Goal: Task Accomplishment & Management: Use online tool/utility

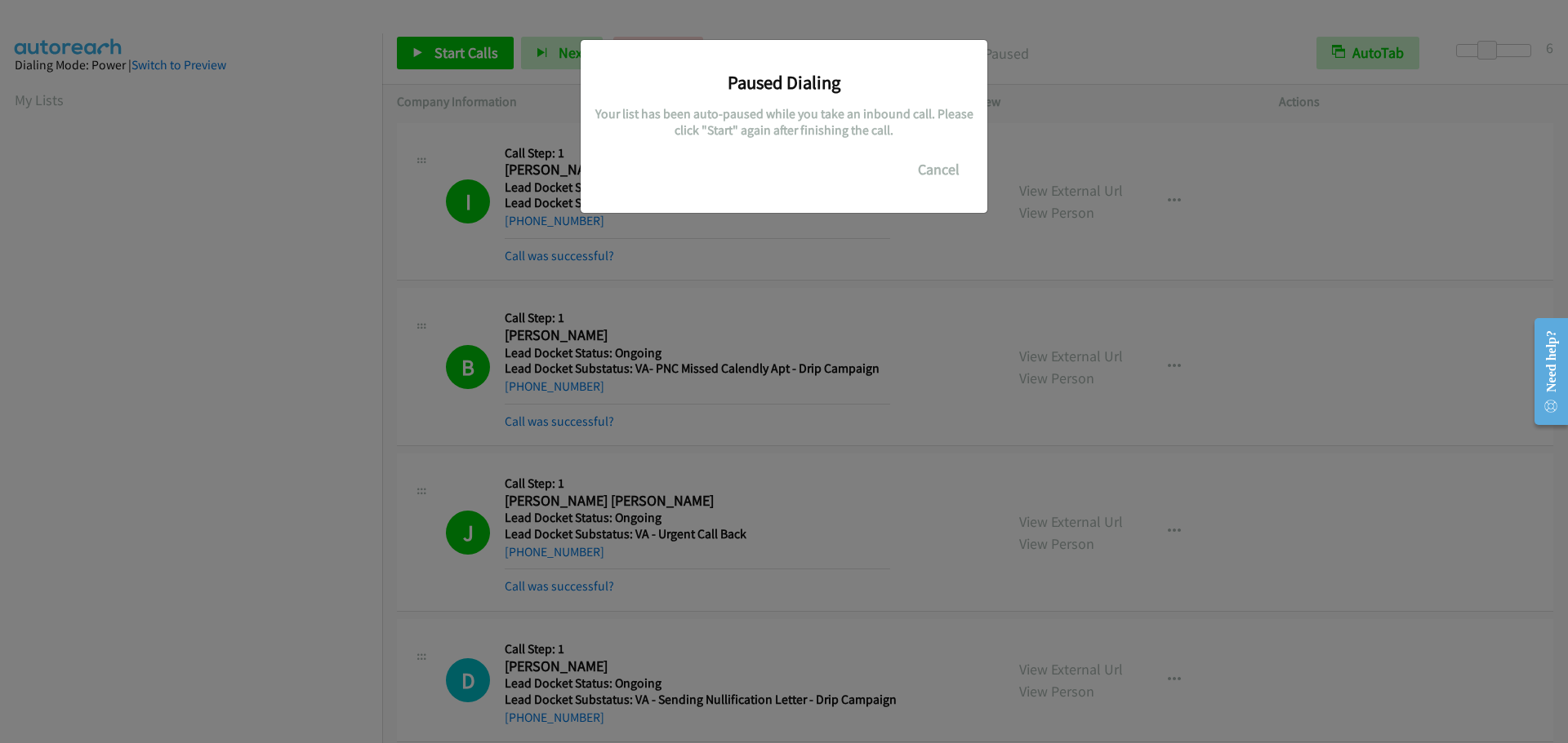
scroll to position [172, 0]
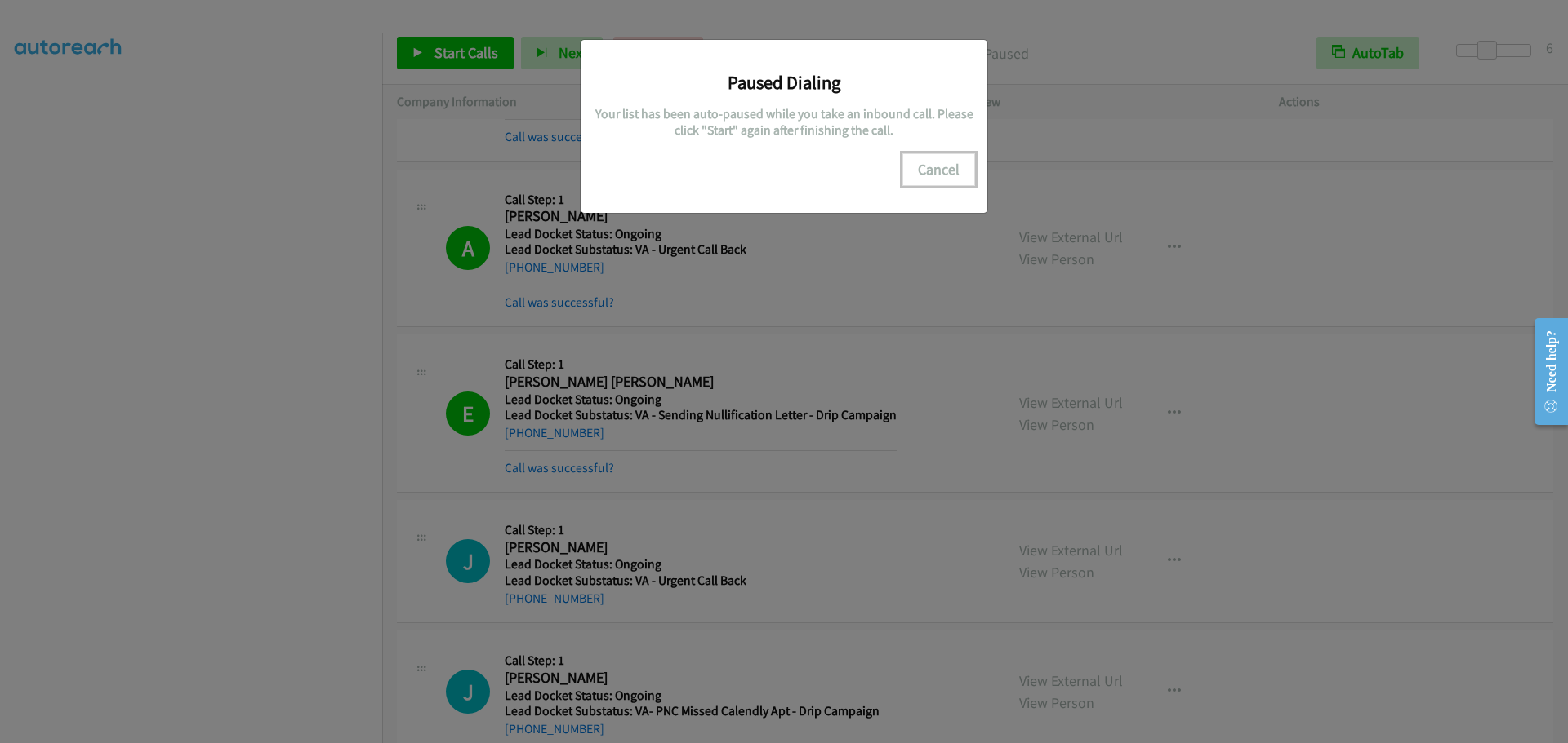
click at [936, 166] on button "Cancel" at bounding box center [938, 170] width 73 height 32
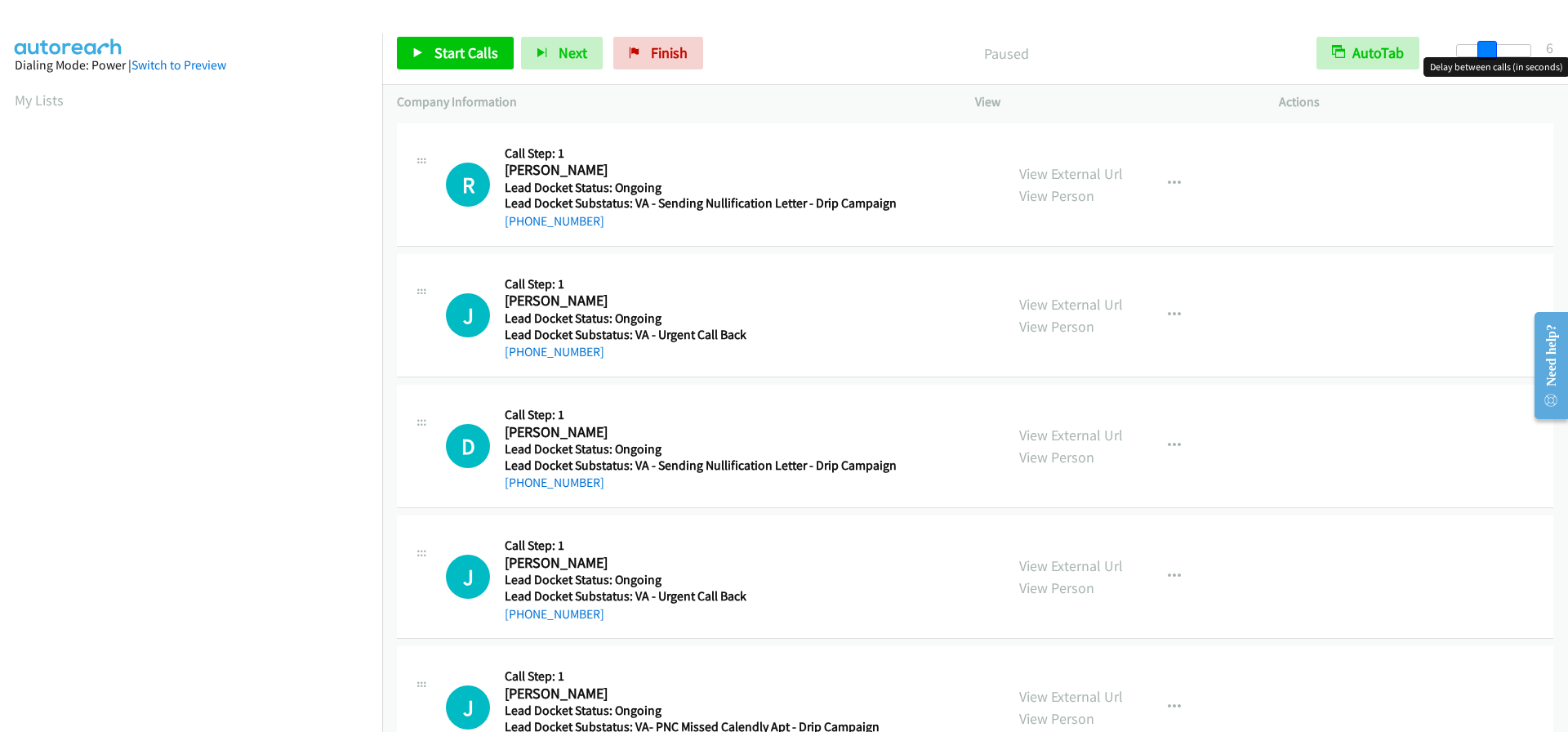
drag, startPoint x: 1450, startPoint y: 50, endPoint x: 1479, endPoint y: 52, distance: 29.1
click at [1479, 52] on span at bounding box center [1487, 50] width 20 height 20
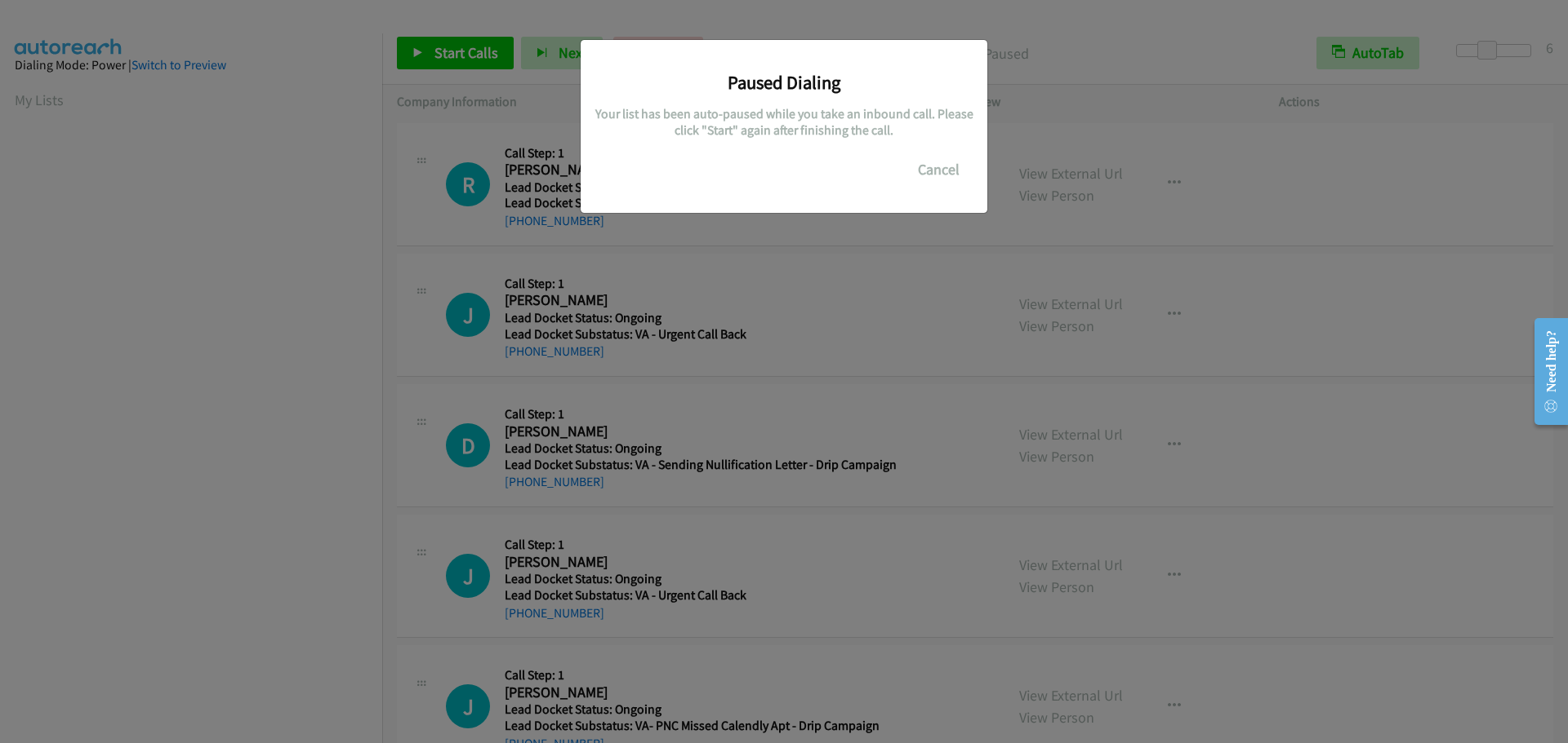
scroll to position [172, 0]
click at [935, 161] on button "Cancel" at bounding box center [938, 170] width 73 height 32
click at [949, 178] on button "Cancel" at bounding box center [938, 170] width 73 height 32
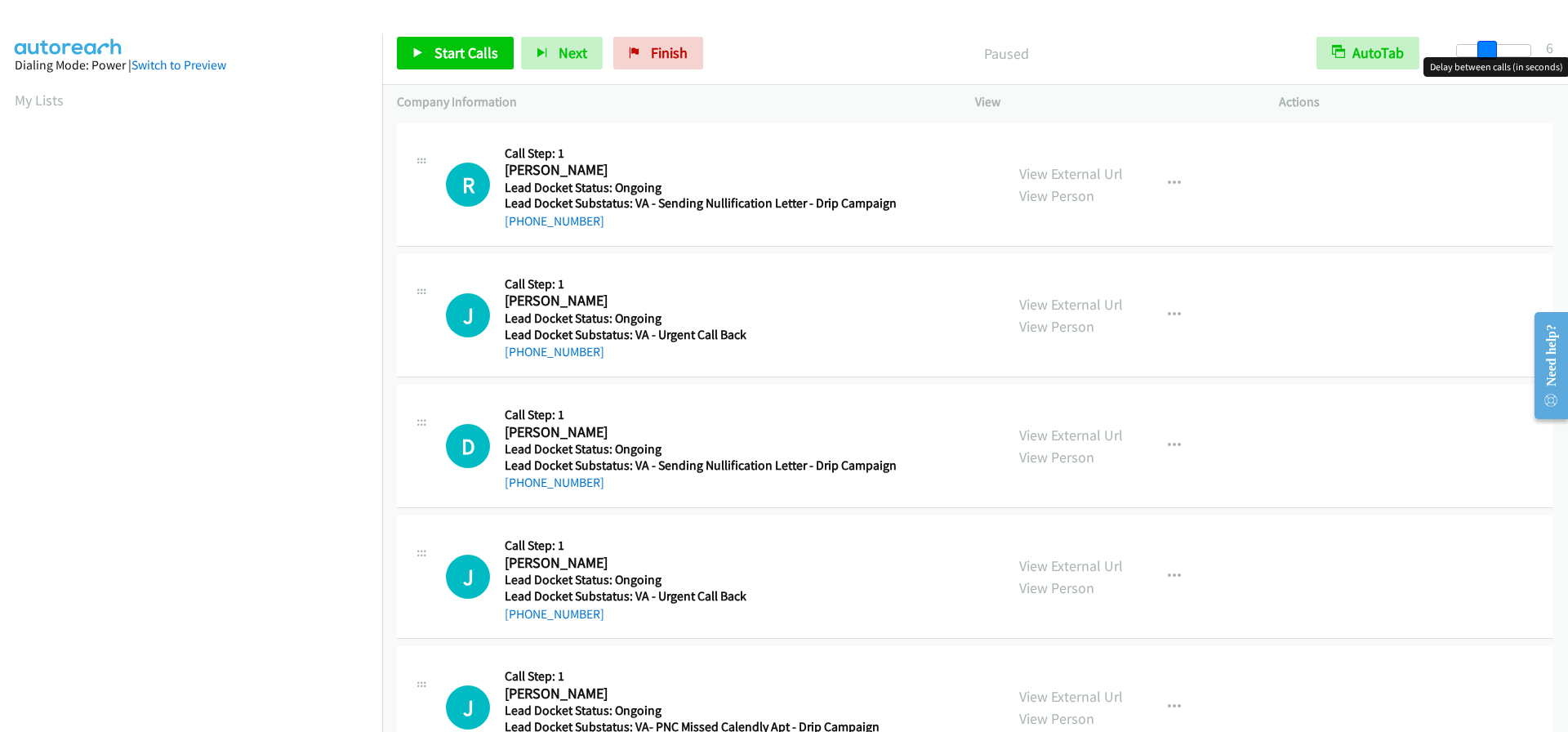
drag, startPoint x: 1457, startPoint y: 53, endPoint x: 1487, endPoint y: 50, distance: 30.1
click at [1487, 50] on span at bounding box center [1487, 50] width 20 height 20
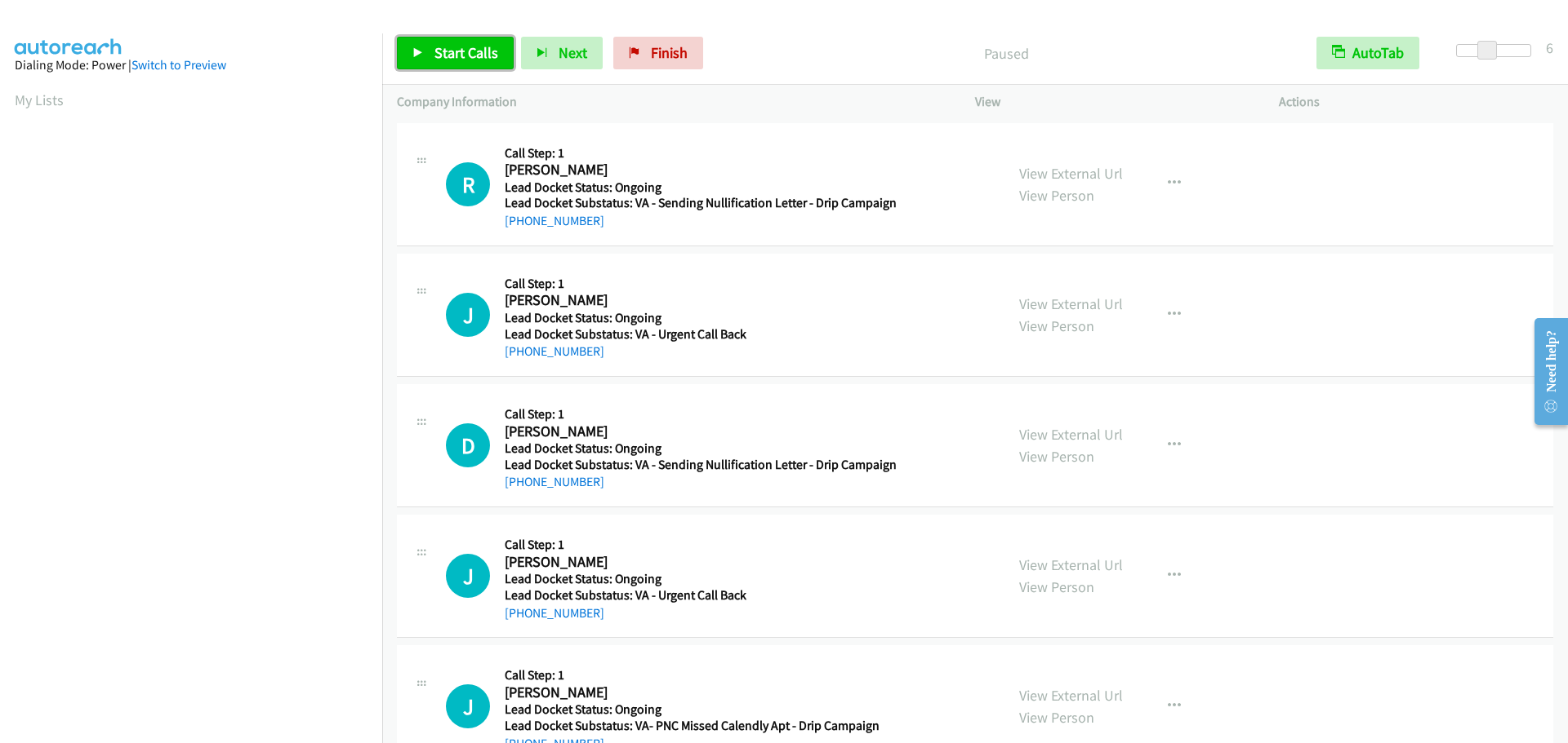
click at [477, 45] on span "Start Calls" at bounding box center [466, 52] width 64 height 19
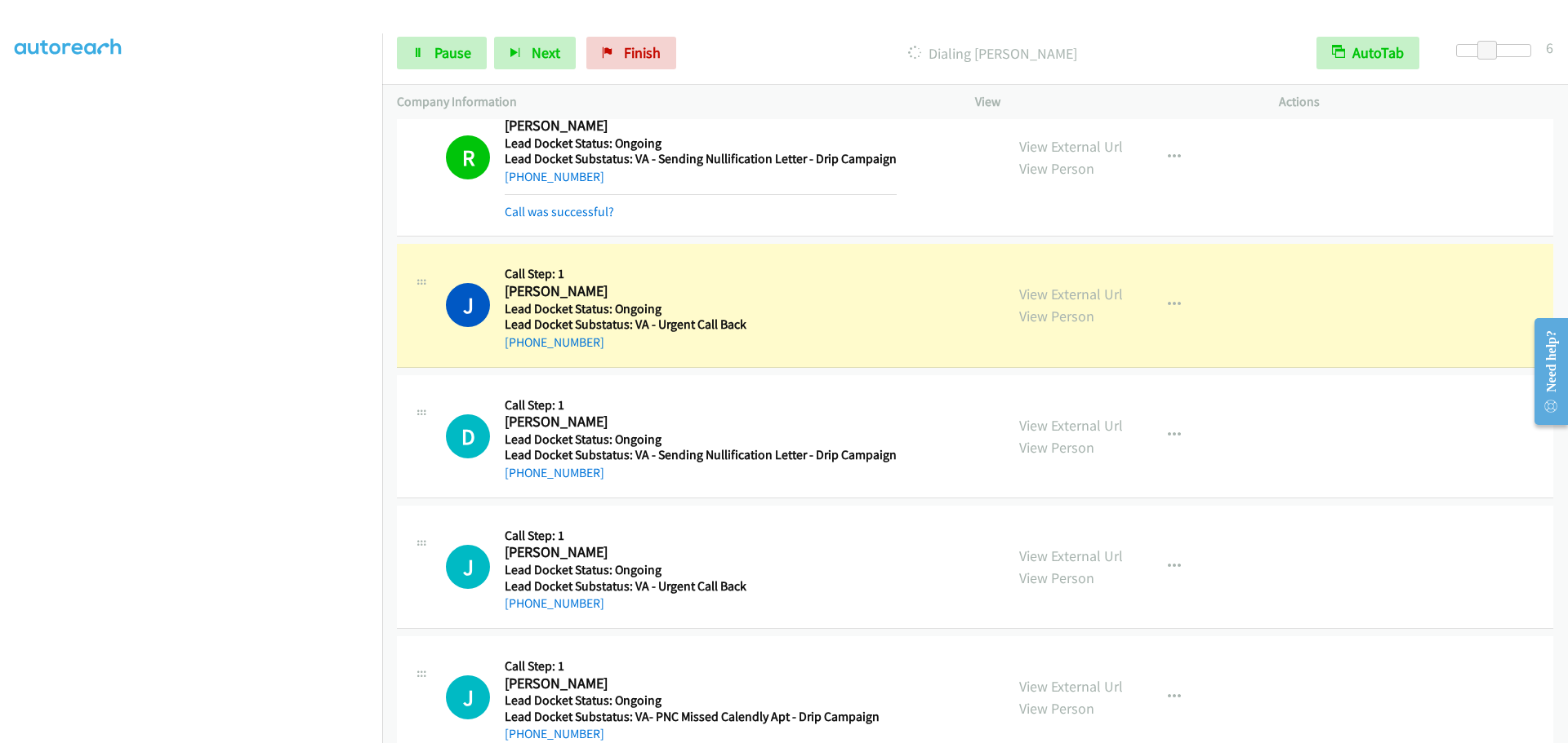
scroll to position [85, 0]
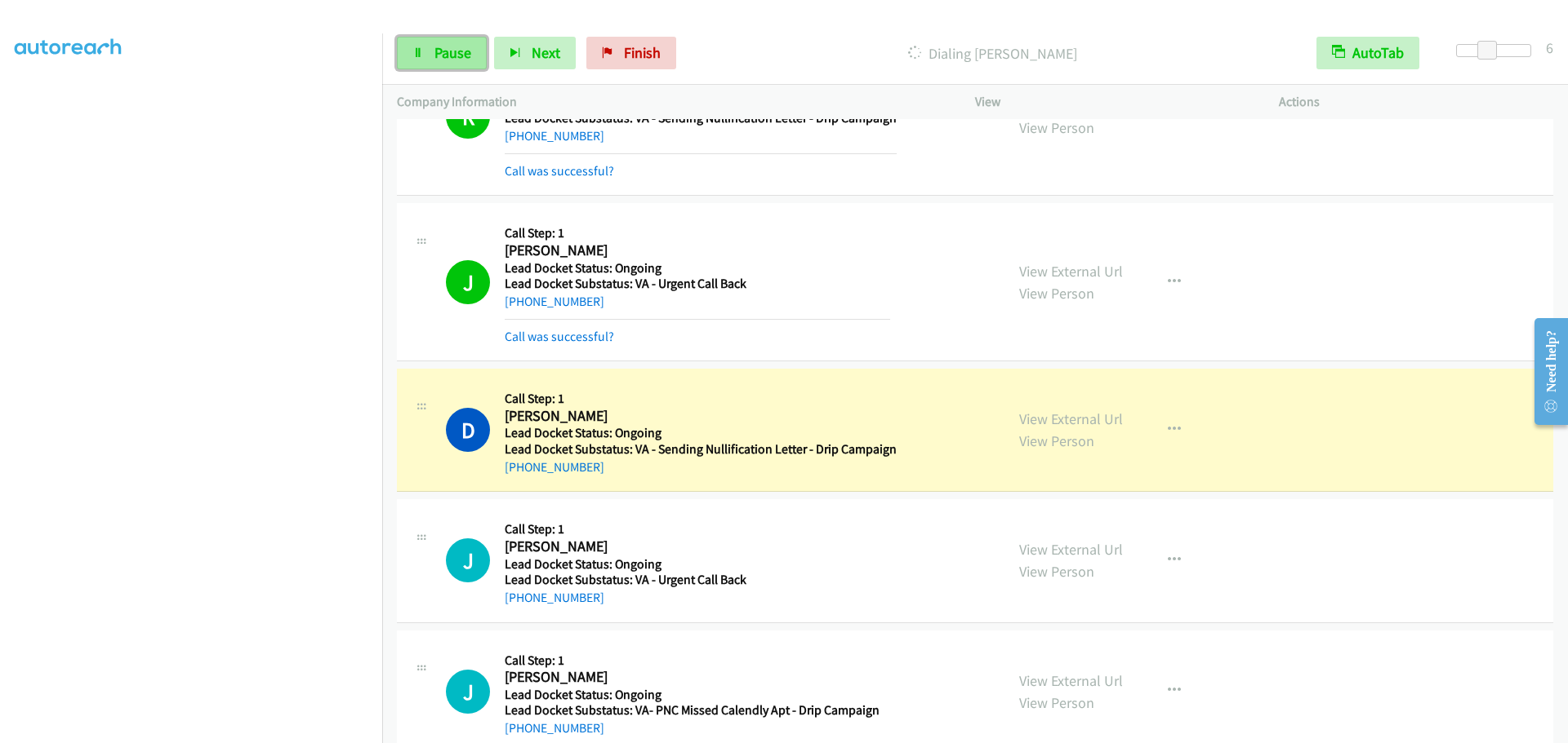
click at [454, 52] on span "Pause" at bounding box center [453, 52] width 37 height 19
